Goal: Navigation & Orientation: Find specific page/section

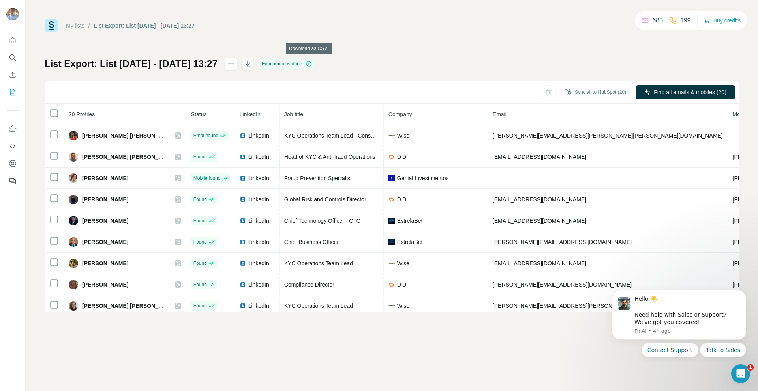
click at [251, 62] on icon "button" at bounding box center [247, 64] width 8 height 8
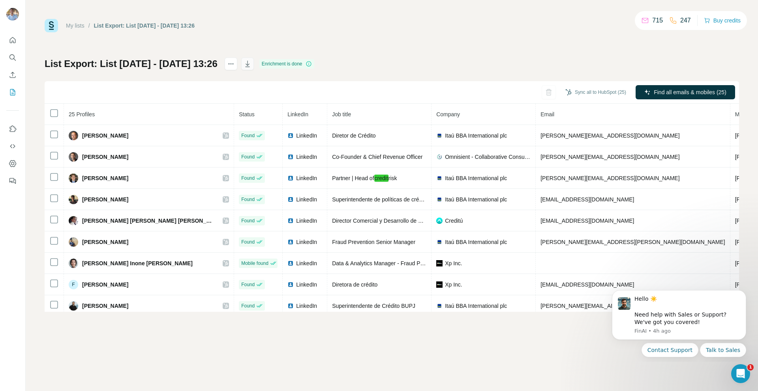
click at [251, 66] on icon "button" at bounding box center [247, 64] width 8 height 8
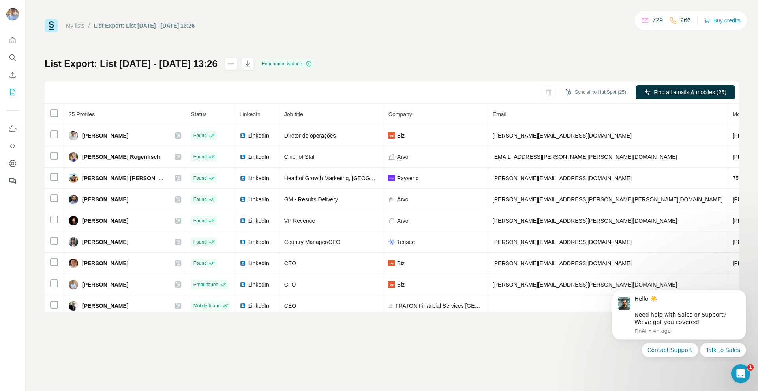
scroll to position [346, 0]
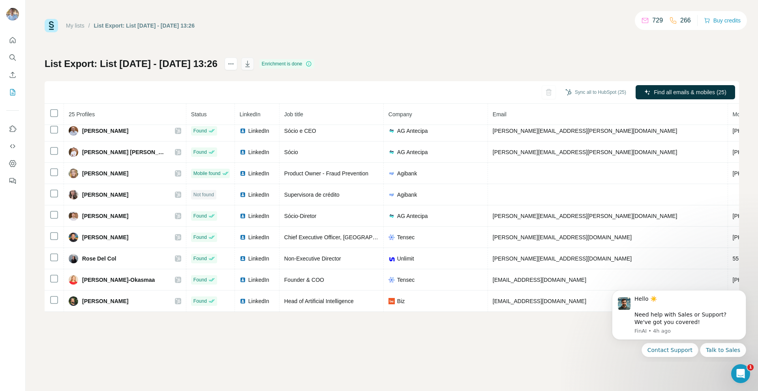
click at [251, 64] on icon "button" at bounding box center [247, 64] width 8 height 8
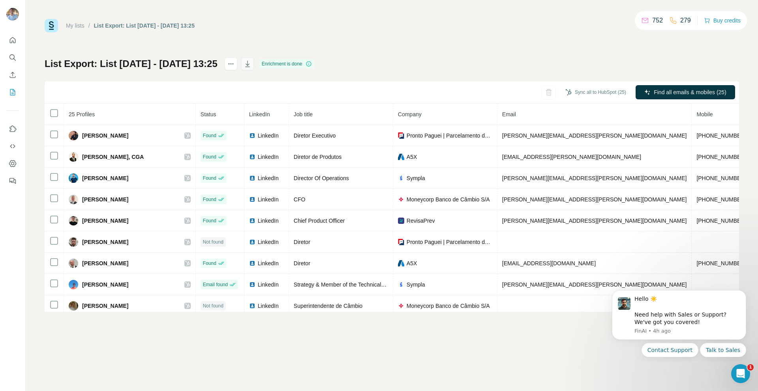
click at [251, 66] on icon "button" at bounding box center [247, 64] width 8 height 8
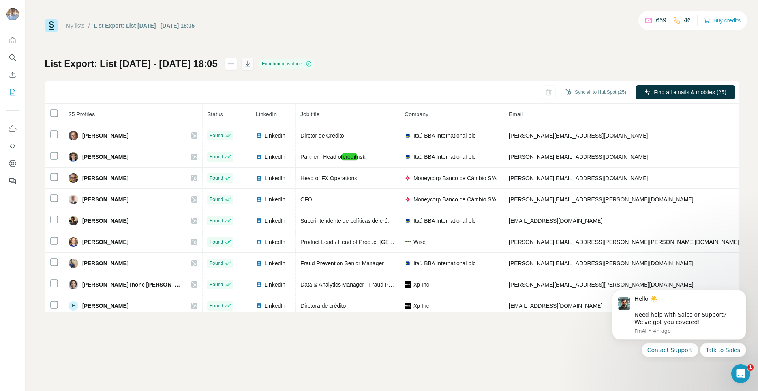
click at [251, 65] on icon "button" at bounding box center [247, 64] width 8 height 8
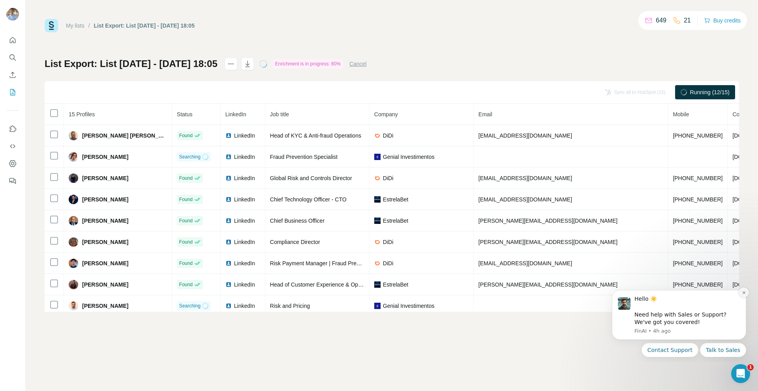
click at [747, 292] on button "Dismiss notification" at bounding box center [743, 293] width 10 height 10
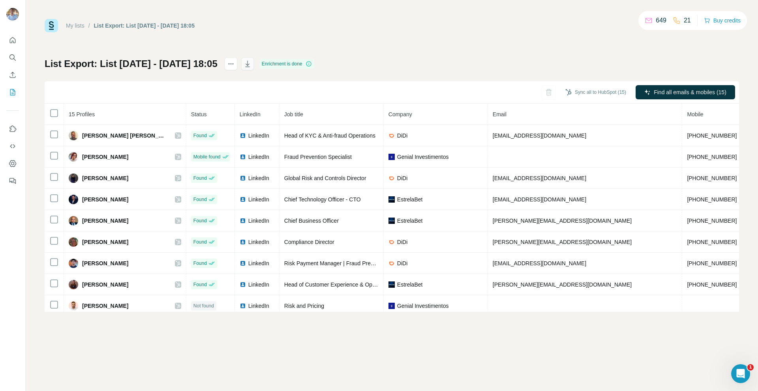
click at [251, 64] on icon "button" at bounding box center [247, 64] width 8 height 8
